Goal: Information Seeking & Learning: Learn about a topic

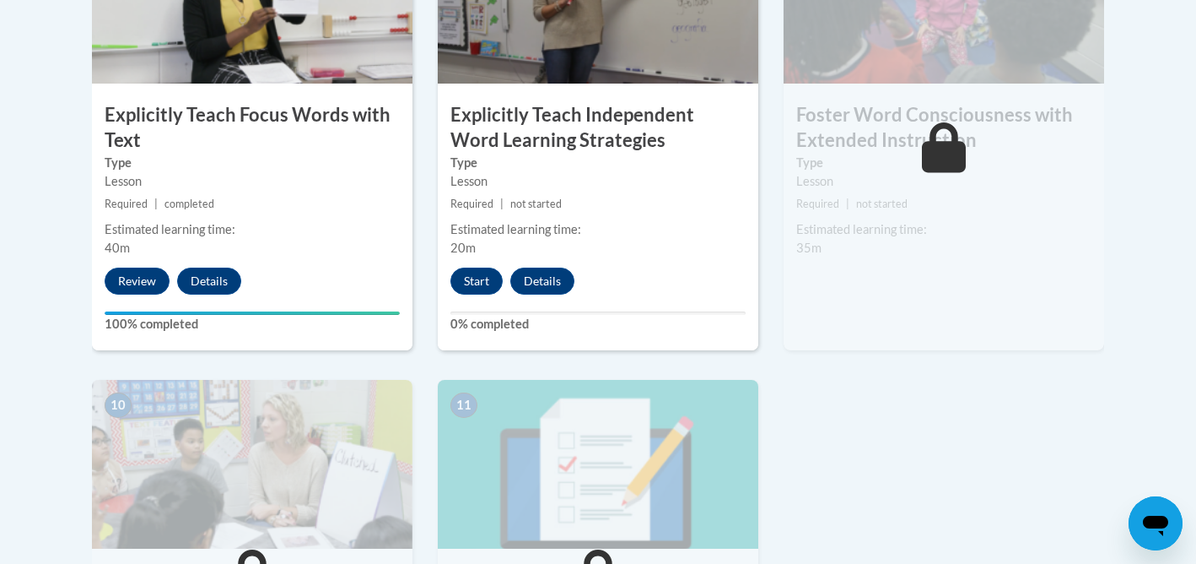
scroll to position [1586, 0]
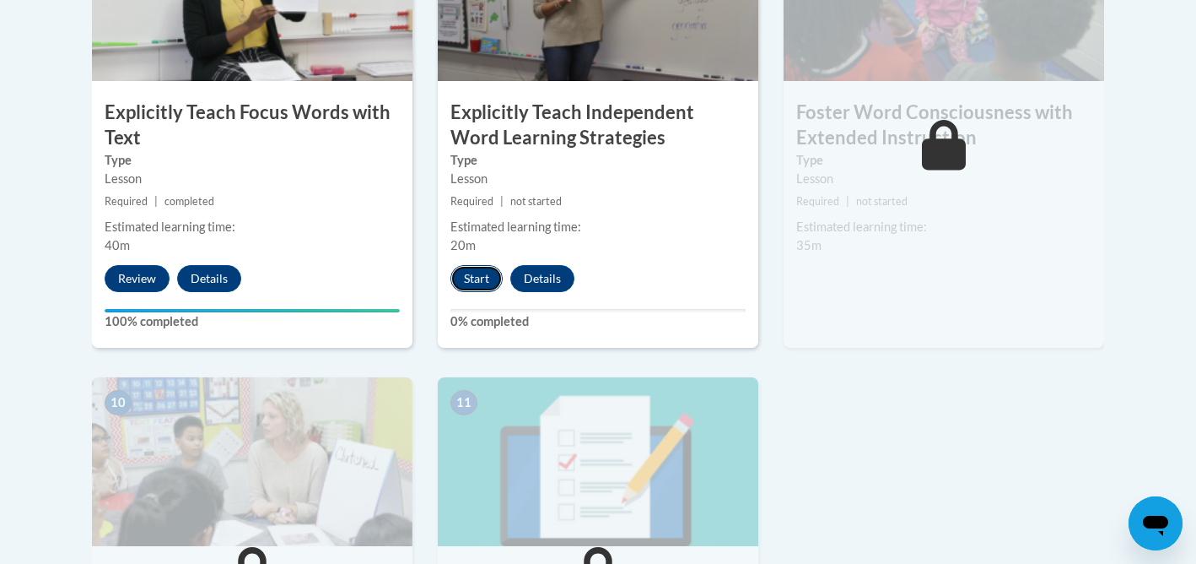
click at [472, 278] on button "Start" at bounding box center [477, 278] width 52 height 27
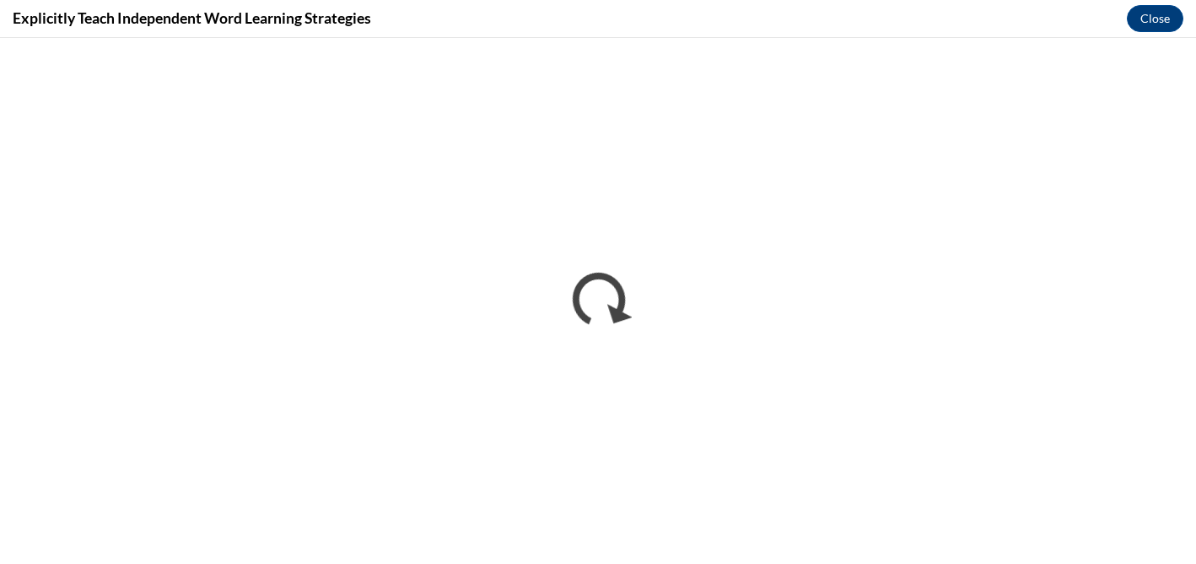
scroll to position [0, 0]
